Goal: Task Accomplishment & Management: Complete application form

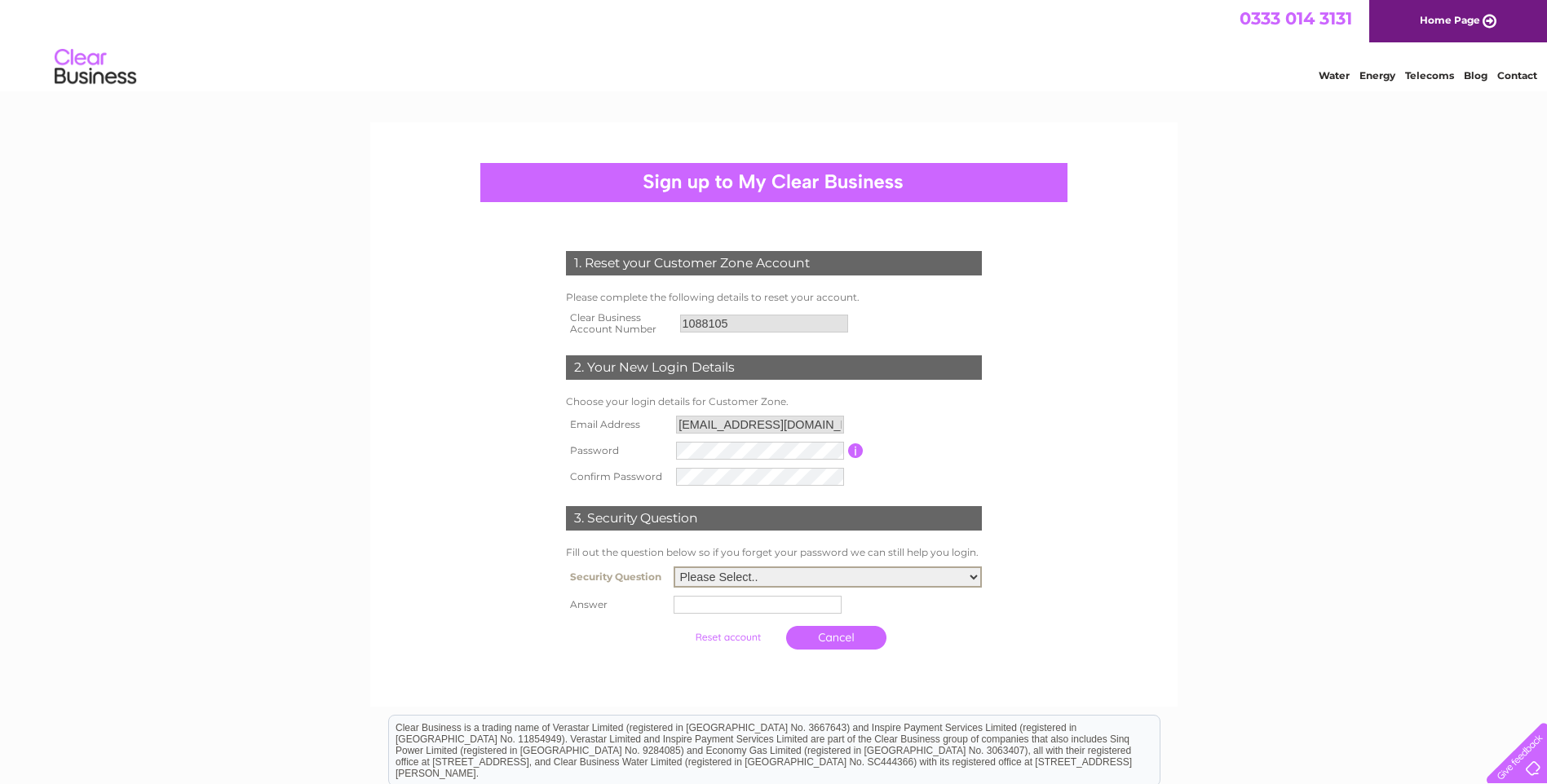
click at [972, 576] on select "Please Select.. In what town or city was your first job? In what town or city d…" at bounding box center [827, 576] width 309 height 21
select select "1"
click at [673, 567] on select "Please Select.. In what town or city was your first job? In what town or city d…" at bounding box center [827, 576] width 309 height 21
click at [700, 604] on input "text" at bounding box center [758, 604] width 168 height 18
type input "Peterhead"
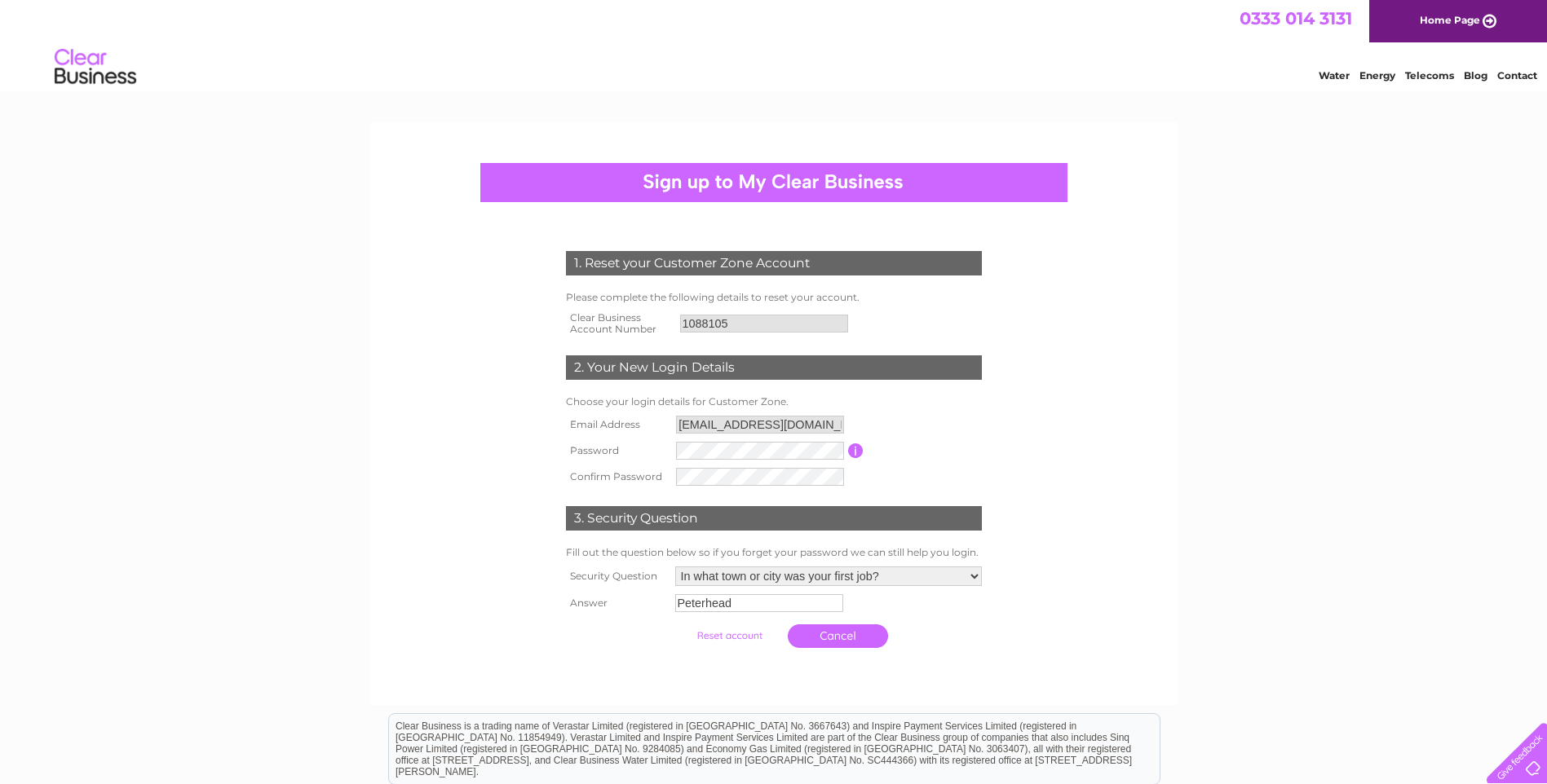
click at [742, 638] on input "submit" at bounding box center [729, 635] width 100 height 23
